Goal: Information Seeking & Learning: Learn about a topic

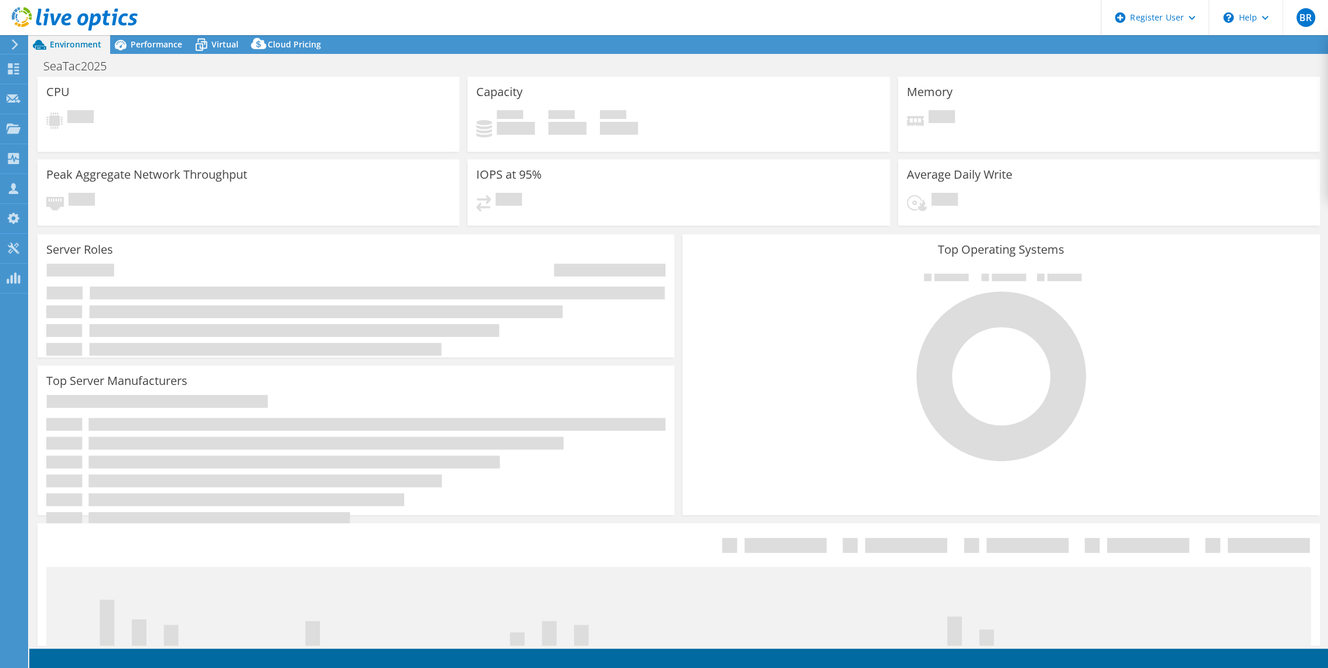
select select "USD"
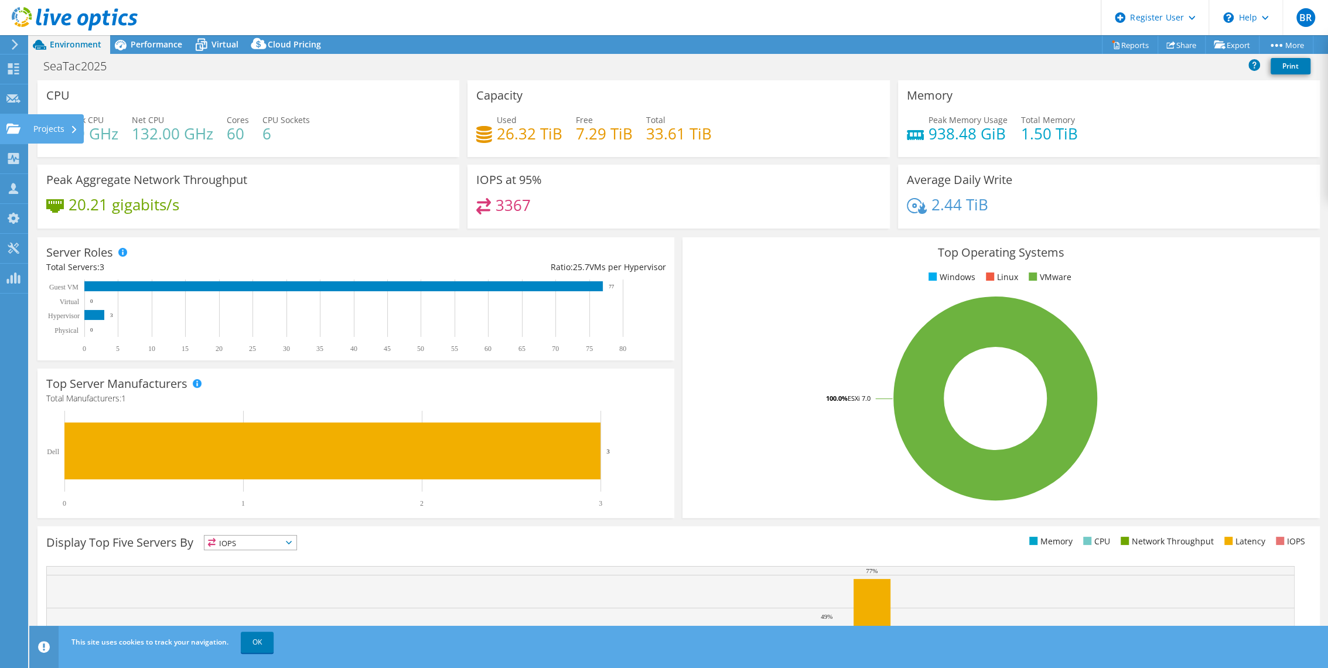
click at [10, 128] on use at bounding box center [13, 128] width 14 height 10
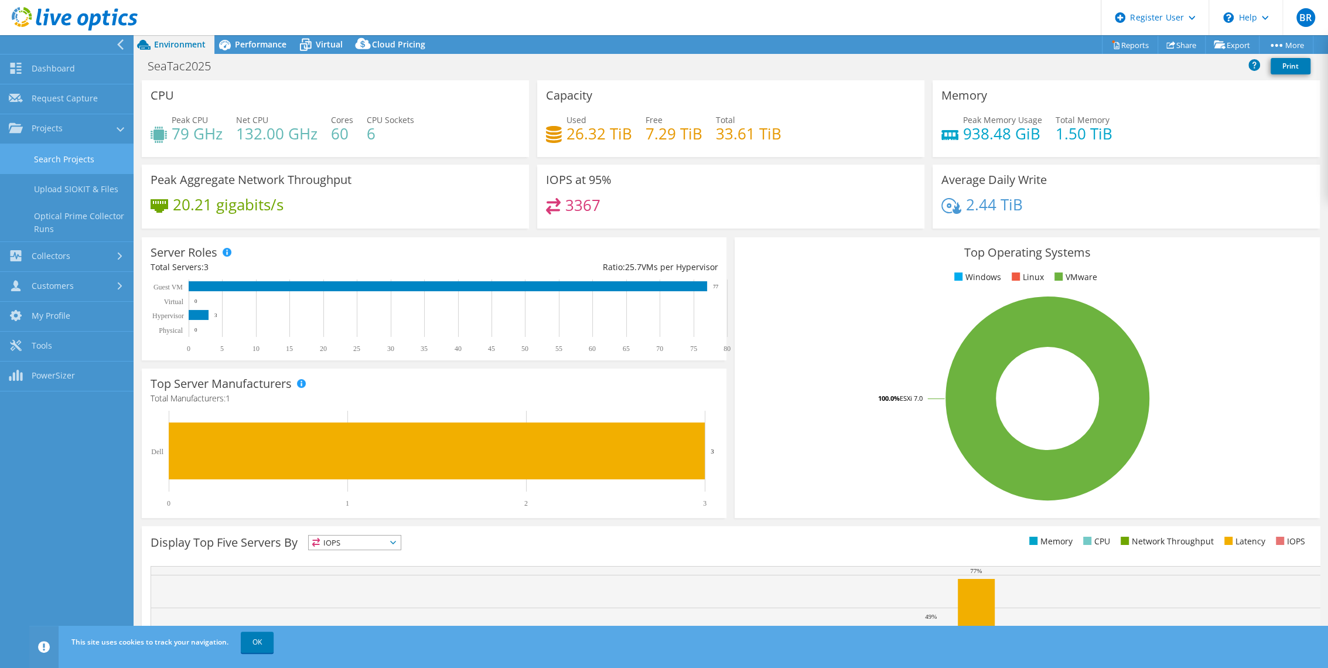
click at [30, 153] on link "Search Projects" at bounding box center [67, 159] width 134 height 30
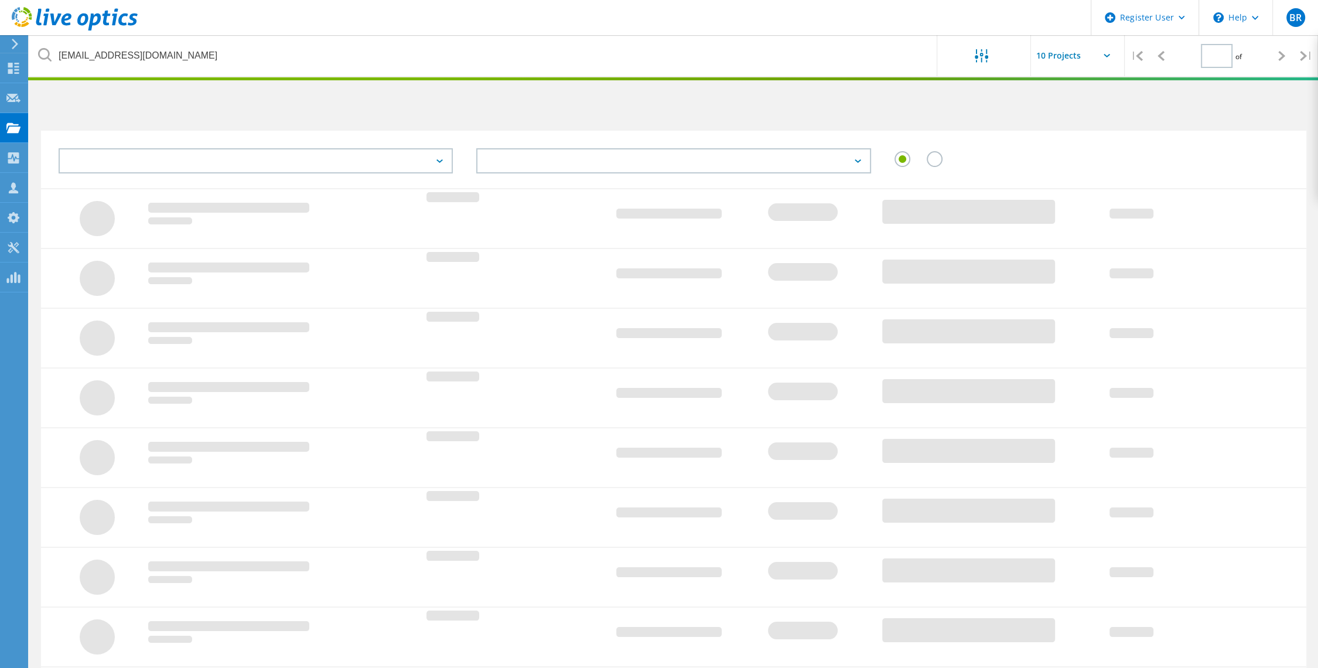
type input "1"
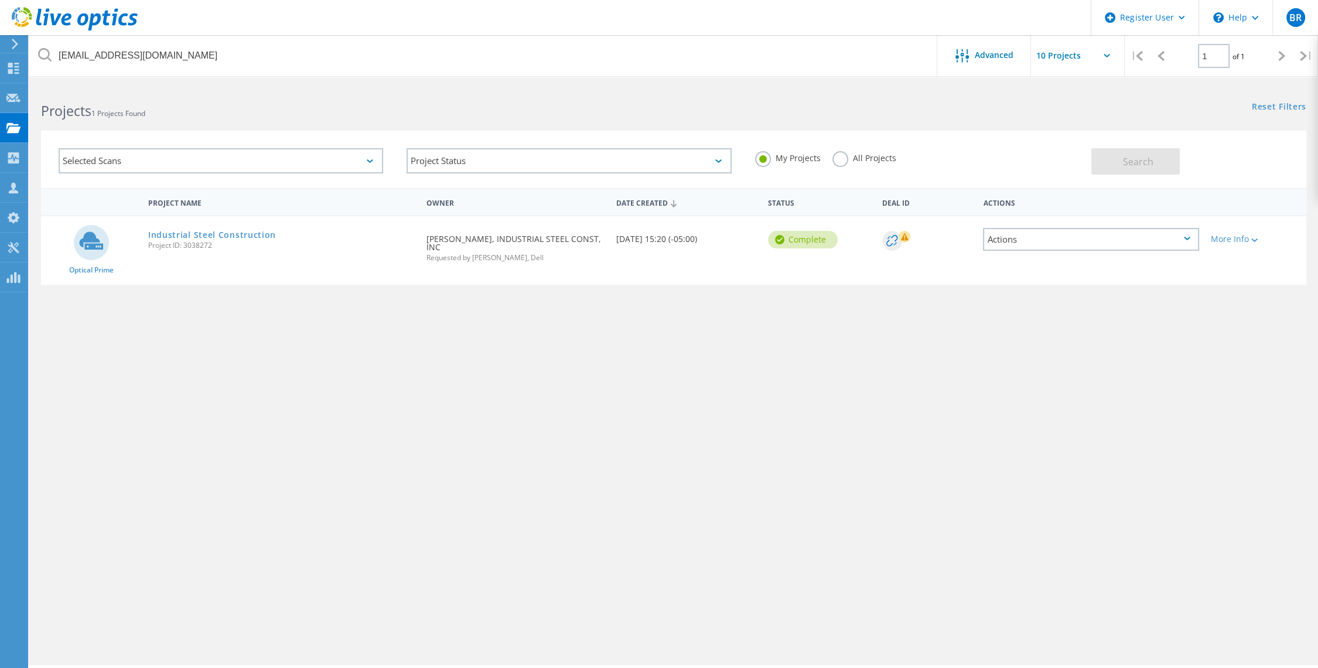
drag, startPoint x: 843, startPoint y: 162, endPoint x: 647, endPoint y: 117, distance: 200.8
click at [843, 162] on label "All Projects" at bounding box center [865, 156] width 64 height 11
click at [0, 0] on input "All Projects" at bounding box center [0, 0] width 0 height 0
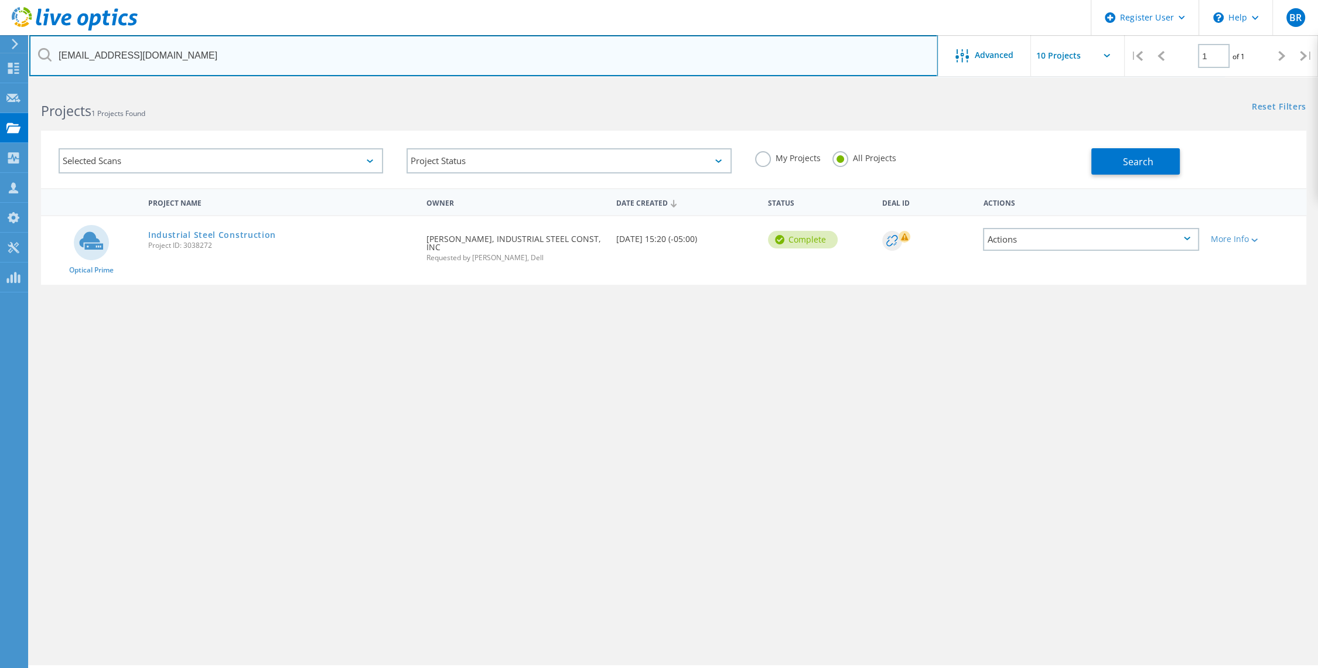
drag, startPoint x: 254, startPoint y: 50, endPoint x: -3, endPoint y: 44, distance: 257.3
click at [0, 44] on html "Register User \n Help Explore Helpful Articles Contact Support BR Dell User Bri…" at bounding box center [659, 350] width 1318 height 700
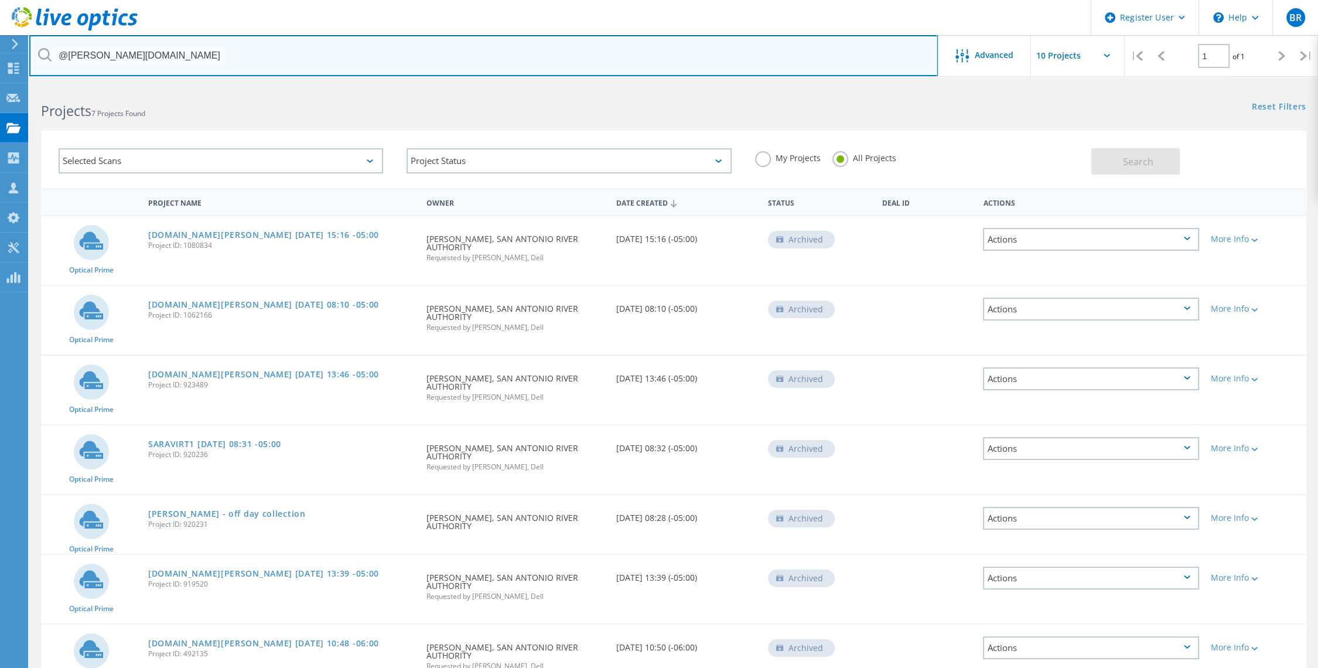
click at [132, 54] on input "@sara-tx.org" at bounding box center [483, 55] width 909 height 41
drag, startPoint x: 132, startPoint y: 54, endPoint x: 24, endPoint y: 54, distance: 108.4
click at [24, 85] on div "Register User \n Help Explore Helpful Articles Contact Support BR Dell User Bri…" at bounding box center [659, 412] width 1318 height 655
click at [117, 56] on input "@sara-tx.org" at bounding box center [483, 55] width 909 height 41
type input "@"
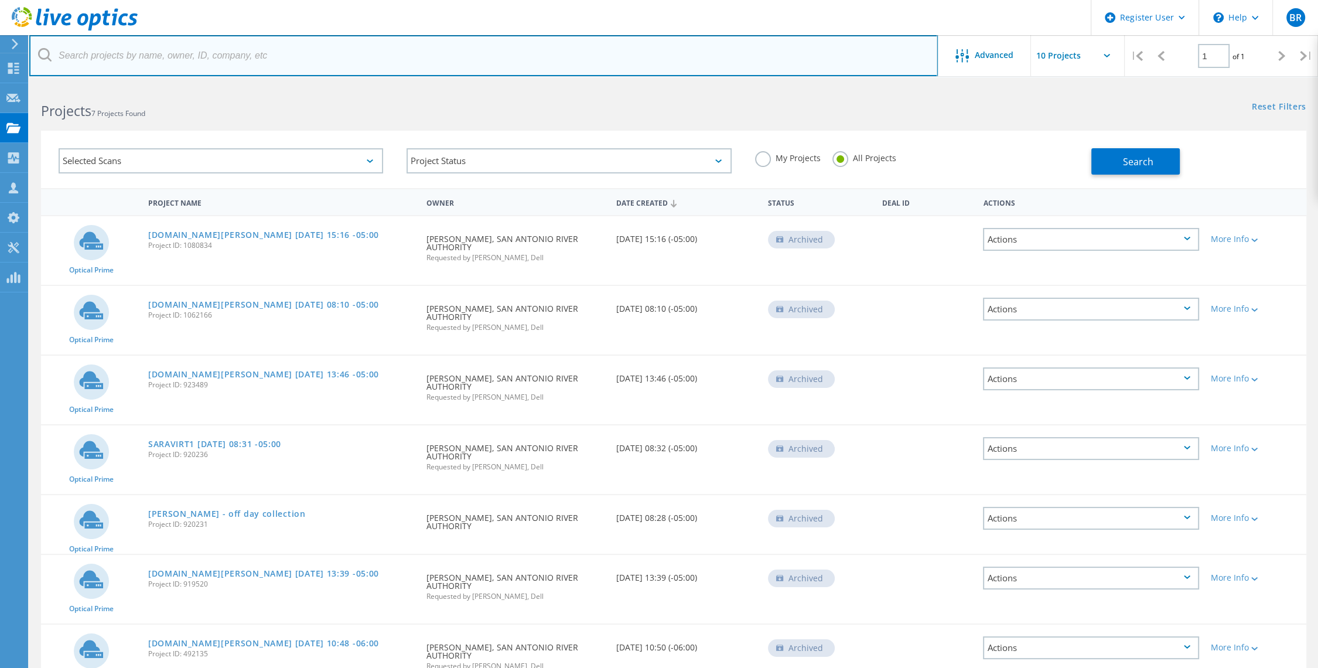
paste input "wjshannon@sariverauthority.org"
click at [103, 57] on input "wjshannon@sariverauthority.org" at bounding box center [483, 55] width 909 height 41
type input "@sariverauthority.org"
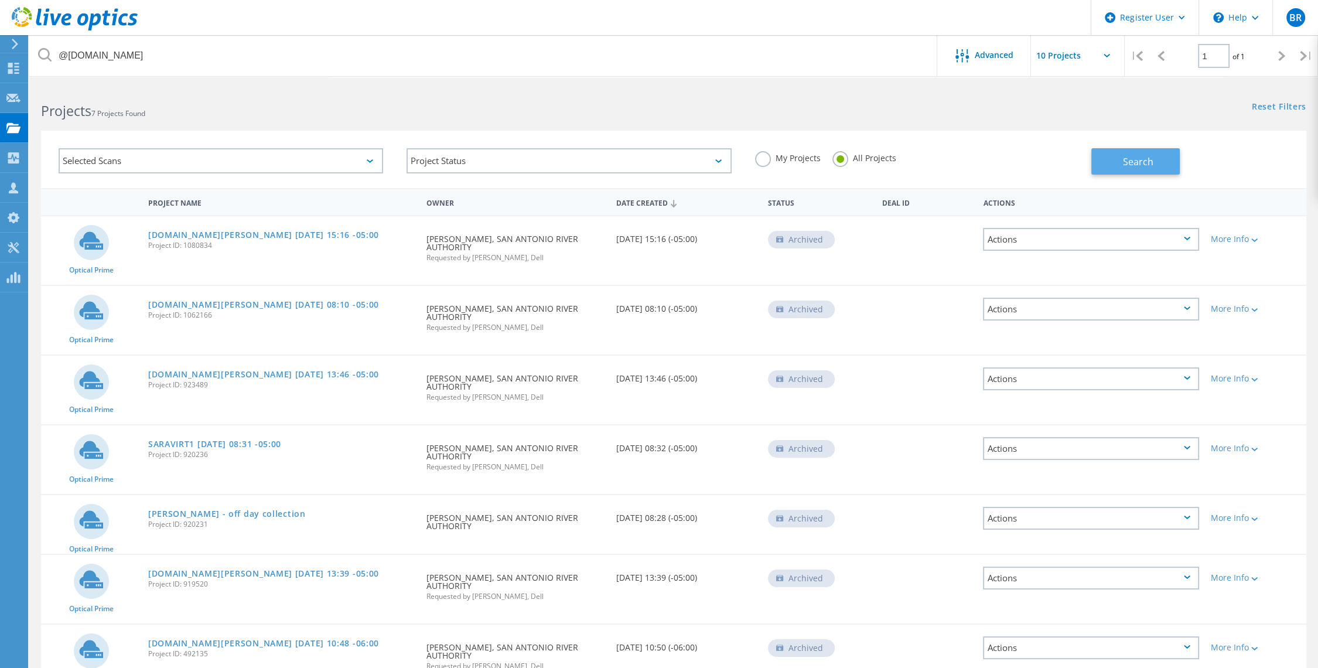
click at [1169, 165] on button "Search" at bounding box center [1136, 161] width 88 height 26
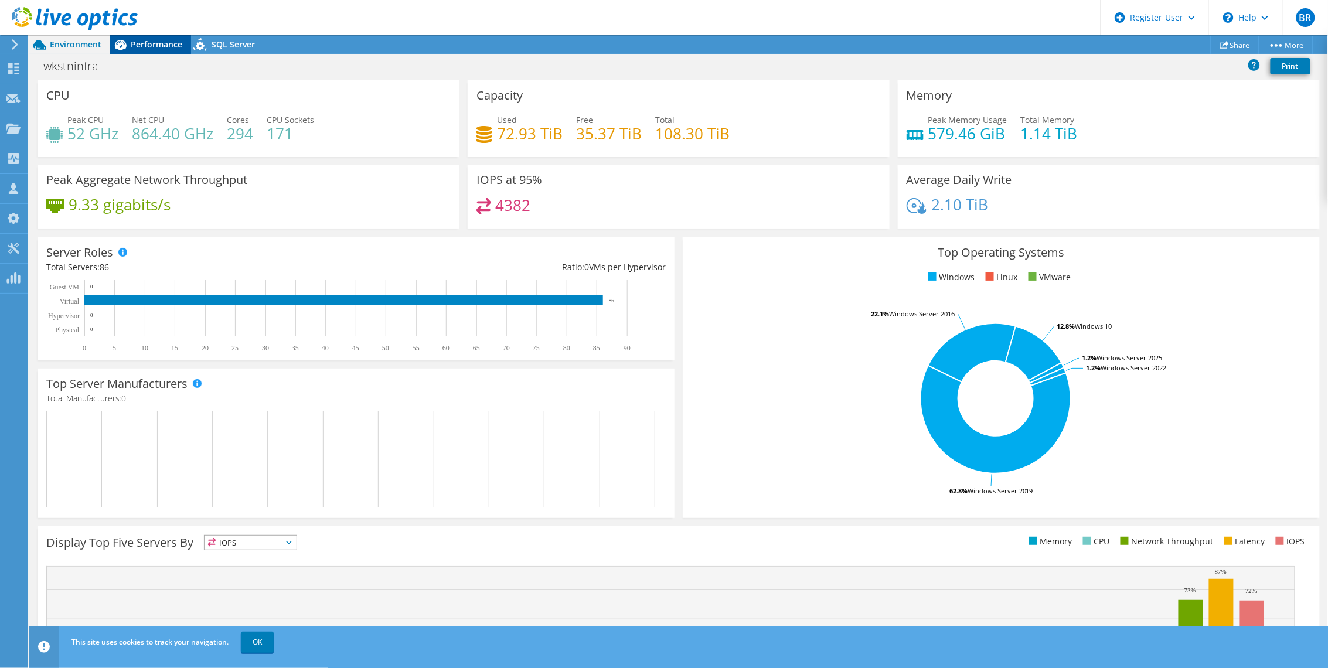
click at [161, 49] on span "Performance" at bounding box center [157, 44] width 52 height 11
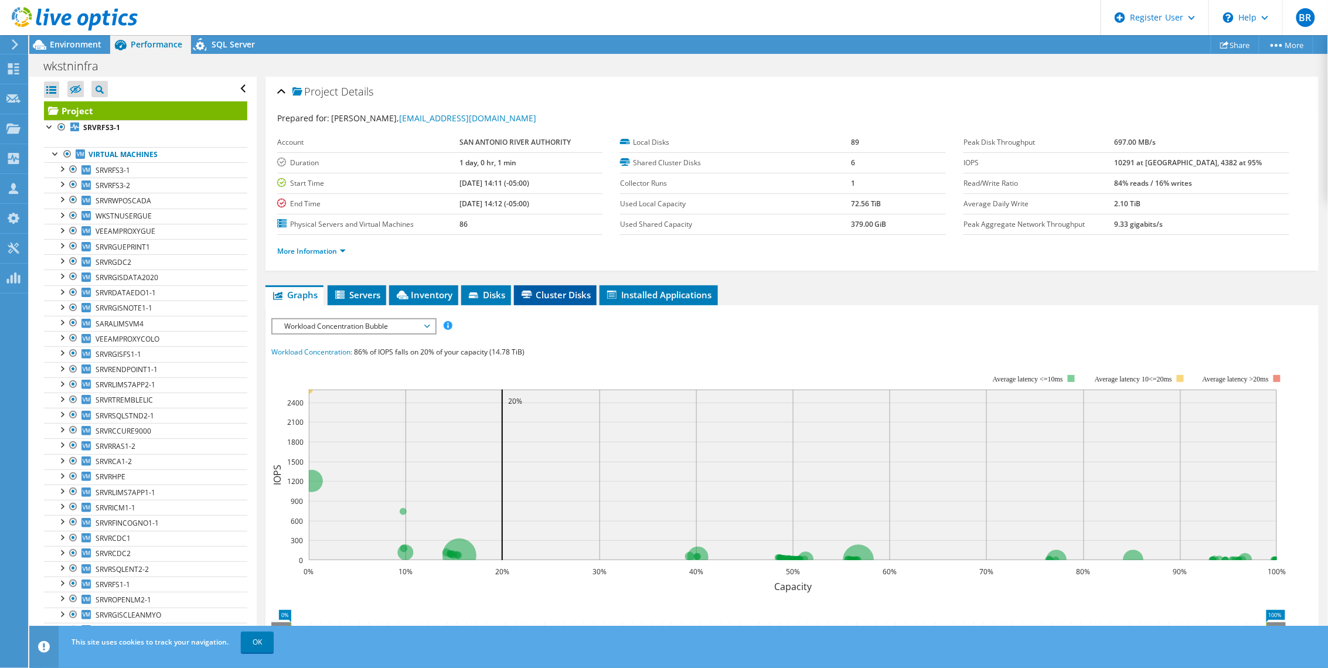
click at [561, 294] on span "Cluster Disks" at bounding box center [555, 295] width 71 height 12
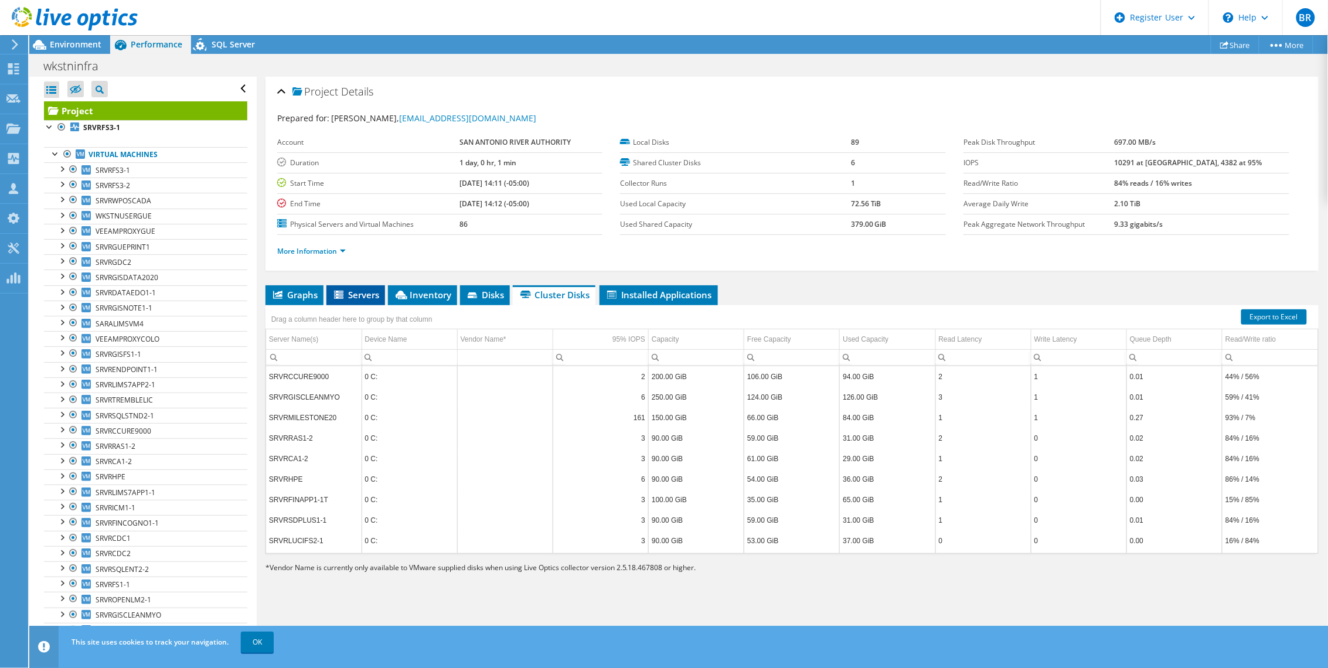
click at [356, 296] on span "Servers" at bounding box center [355, 295] width 47 height 12
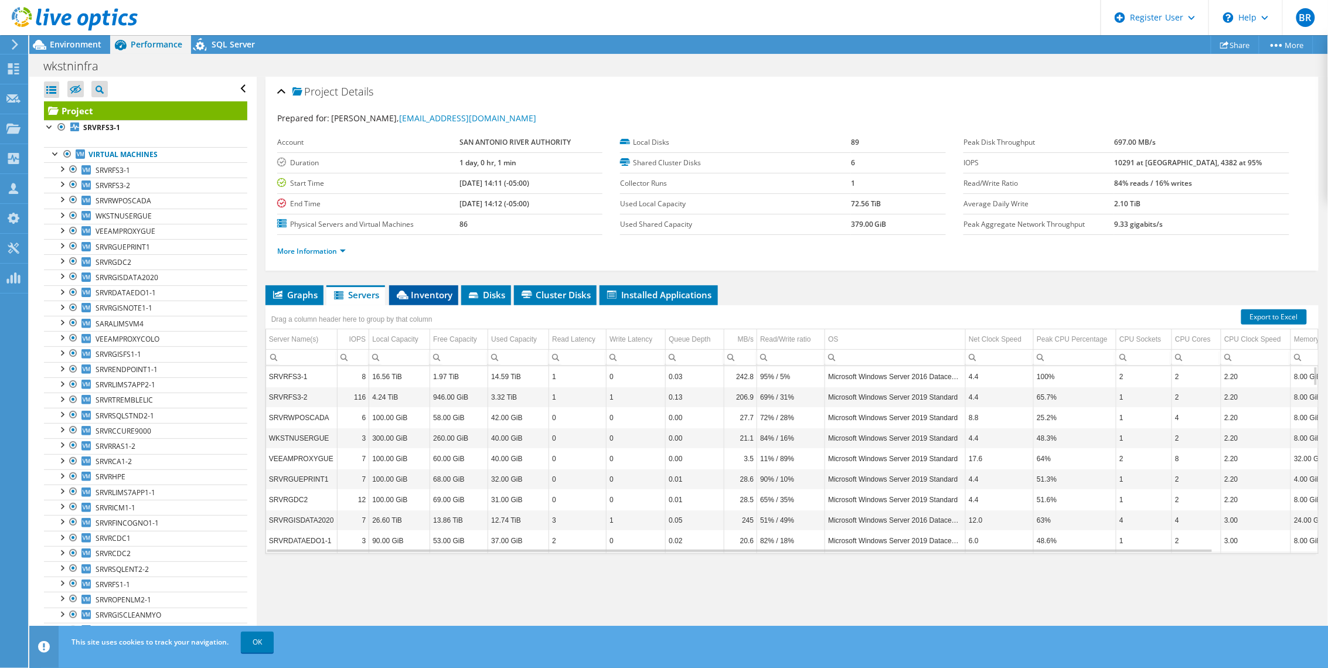
click at [417, 295] on span "Inventory" at bounding box center [423, 295] width 57 height 12
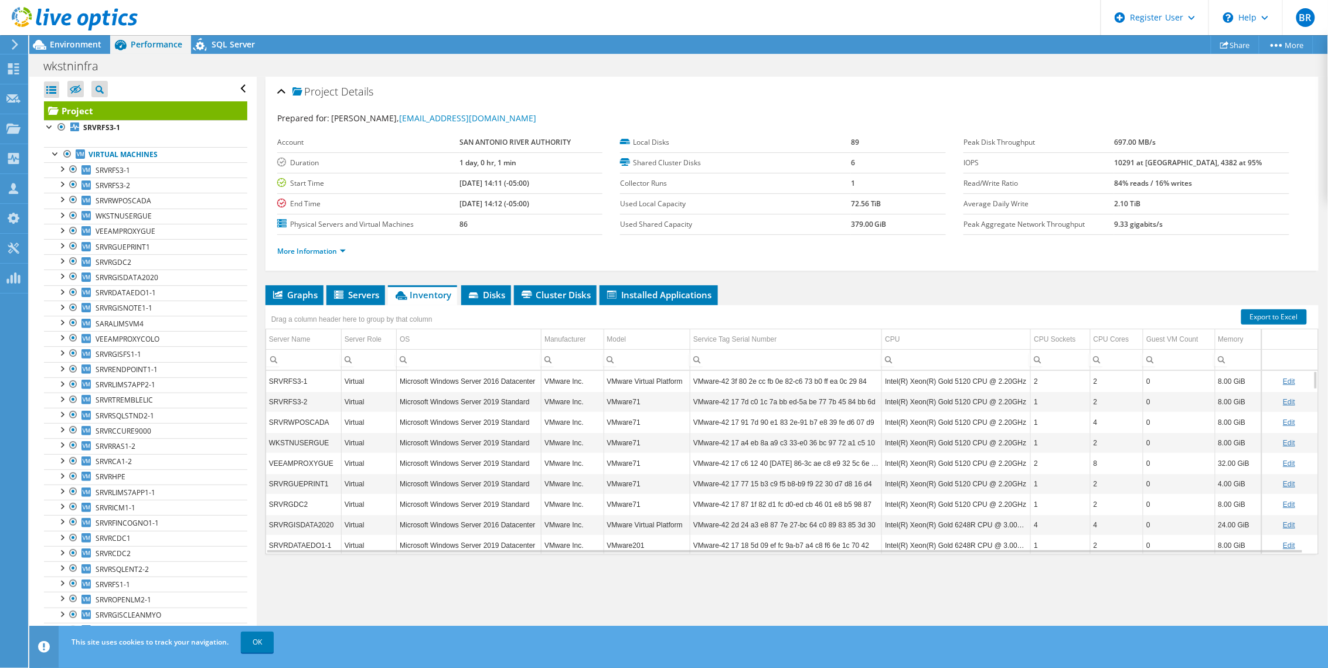
click at [223, 54] on div "wkstninfra Print" at bounding box center [678, 65] width 1298 height 23
click at [224, 46] on span "SQL Server" at bounding box center [233, 44] width 43 height 11
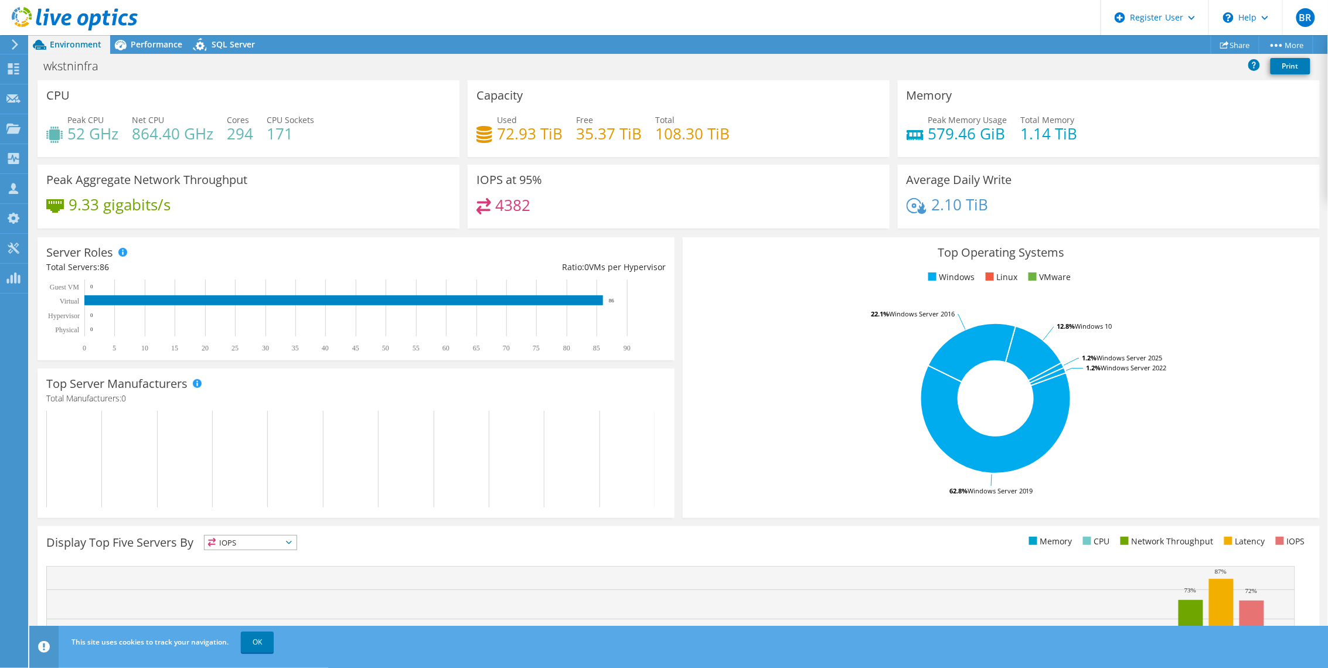
click at [180, 457] on rect at bounding box center [350, 459] width 608 height 97
click at [138, 48] on span "Performance" at bounding box center [157, 44] width 52 height 11
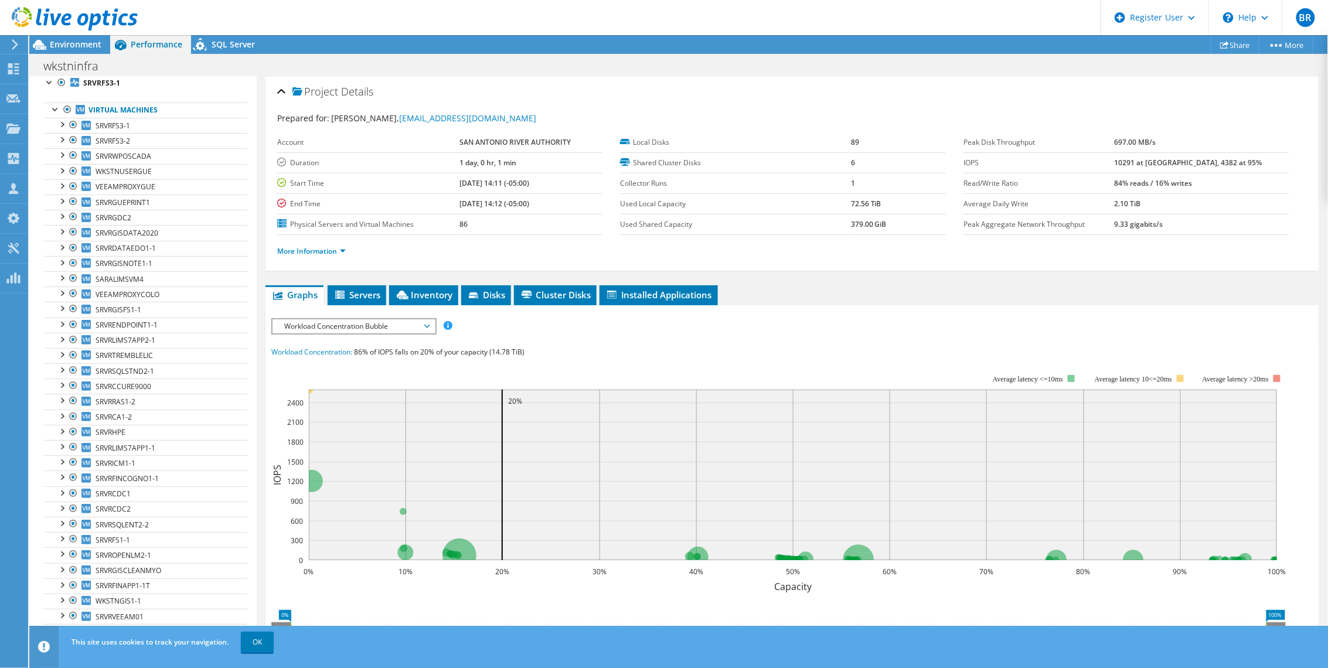
scroll to position [12, 0]
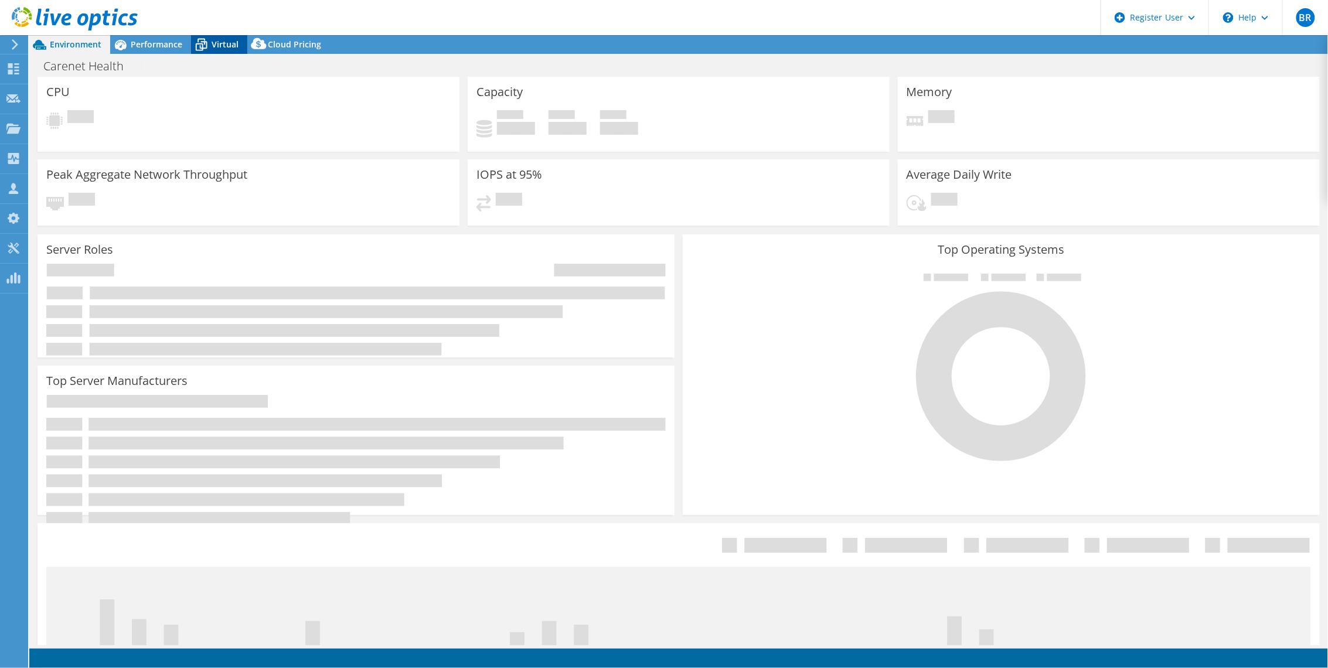
select select "USD"
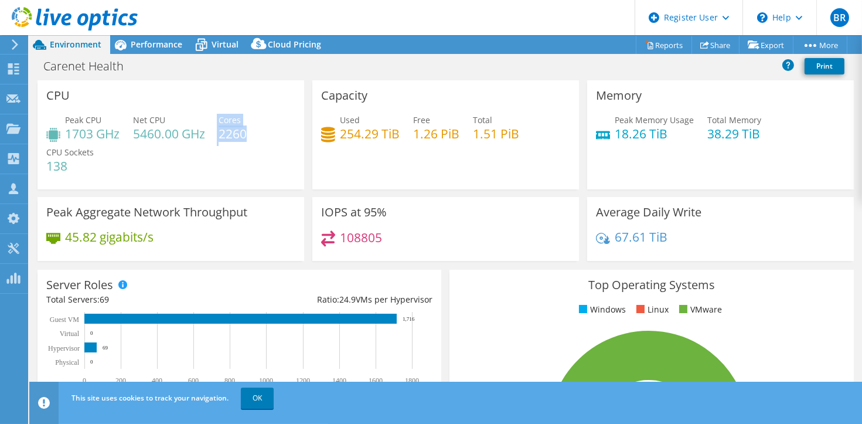
drag, startPoint x: 213, startPoint y: 132, endPoint x: 247, endPoint y: 133, distance: 34.6
click at [247, 133] on div "Peak CPU 1703 GHz Net CPU 5460.00 GHz Cores 2260 CPU Sockets 138" at bounding box center [170, 149] width 249 height 70
drag, startPoint x: 247, startPoint y: 133, endPoint x: 241, endPoint y: 163, distance: 30.6
click at [241, 163] on div "Peak CPU 1703 GHz Net CPU 5460.00 GHz Cores 2260 CPU Sockets 138" at bounding box center [170, 149] width 249 height 70
drag, startPoint x: 630, startPoint y: 137, endPoint x: 787, endPoint y: 137, distance: 156.4
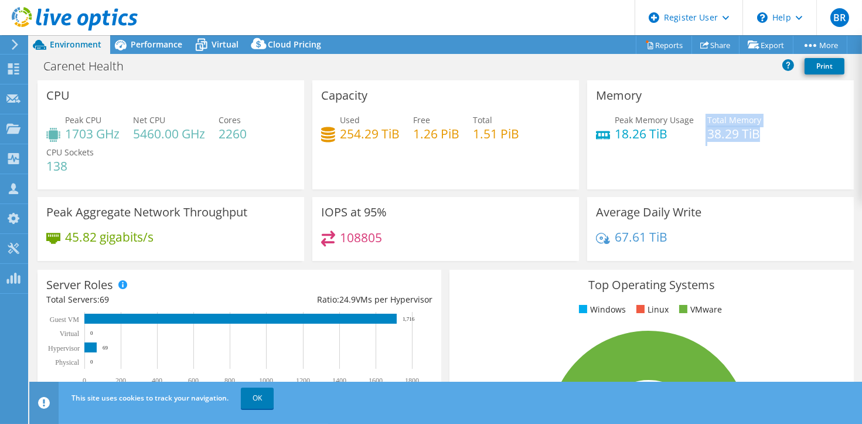
click at [787, 137] on div "Peak Memory Usage 18.26 TiB Total Memory 38.29 TiB" at bounding box center [720, 133] width 249 height 38
drag, startPoint x: 787, startPoint y: 137, endPoint x: 748, endPoint y: 168, distance: 49.6
click at [748, 168] on div "Memory Peak Memory Usage 18.26 TiB Total Memory 38.29 TiB" at bounding box center [720, 134] width 267 height 109
drag, startPoint x: 698, startPoint y: 141, endPoint x: 768, endPoint y: 138, distance: 69.8
click at [768, 138] on div "Peak Memory Usage 18.26 TiB Total Memory 38.29 TiB" at bounding box center [720, 133] width 249 height 38
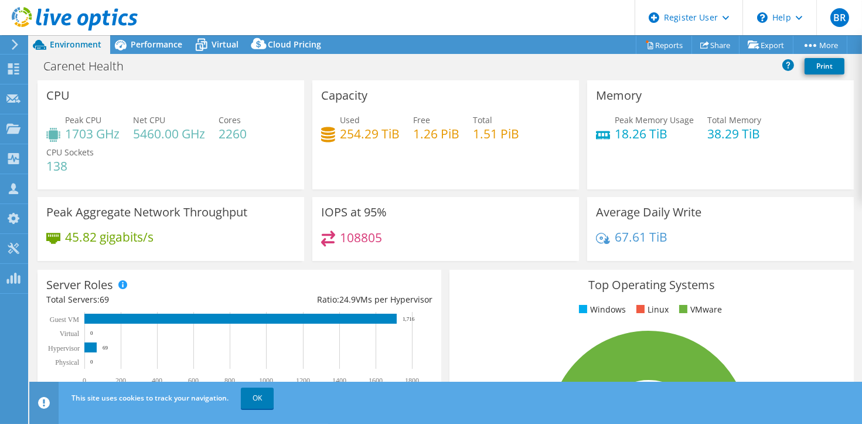
drag, startPoint x: 768, startPoint y: 138, endPoint x: 768, endPoint y: 154, distance: 15.2
click at [768, 154] on div "Memory Peak Memory Usage 18.26 TiB Total Memory 38.29 TiB" at bounding box center [720, 134] width 267 height 109
